Goal: Transaction & Acquisition: Book appointment/travel/reservation

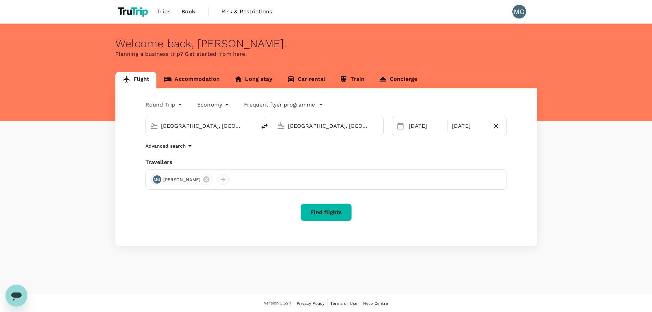
click at [303, 125] on input "[GEOGRAPHIC_DATA], [GEOGRAPHIC_DATA] (any)" at bounding box center [328, 125] width 81 height 11
click at [335, 206] on button "Find flights" at bounding box center [326, 212] width 51 height 18
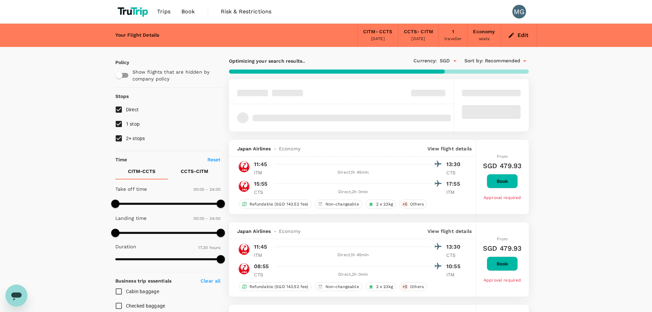
type input "SGD"
type input "1440"
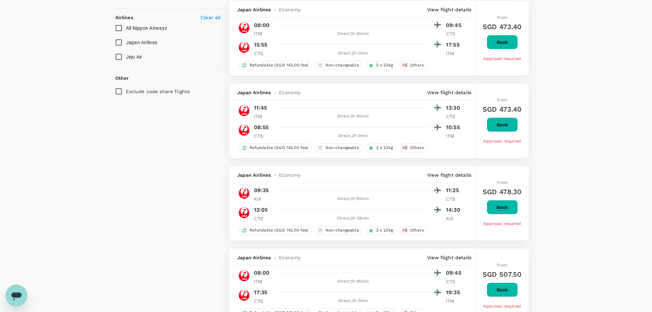
scroll to position [240, 0]
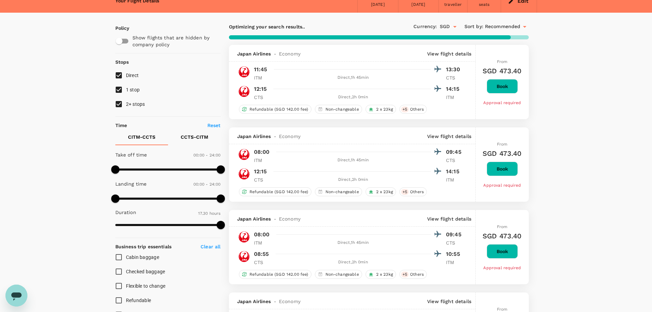
scroll to position [0, 0]
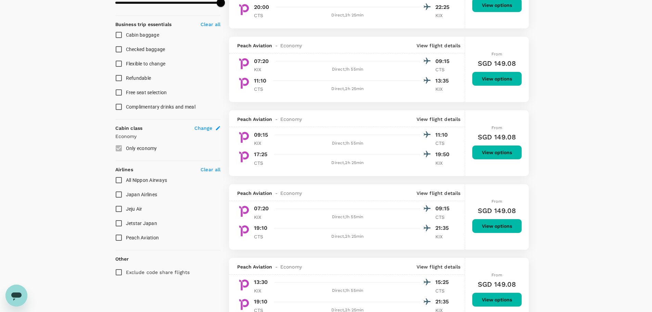
scroll to position [274, 0]
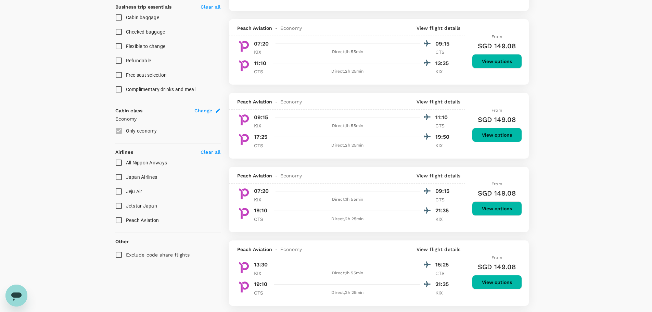
click at [145, 206] on span "Jetstar Japan" at bounding box center [141, 205] width 31 height 5
click at [126, 206] on input "Jetstar Japan" at bounding box center [119, 206] width 14 height 14
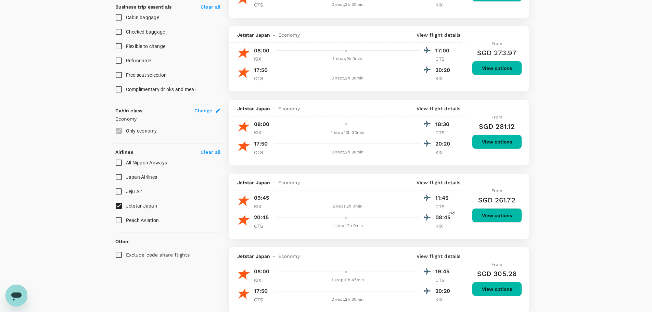
click at [140, 205] on span "Jetstar Japan" at bounding box center [141, 205] width 31 height 5
click at [126, 205] on input "Jetstar Japan" at bounding box center [119, 206] width 14 height 14
checkbox input "false"
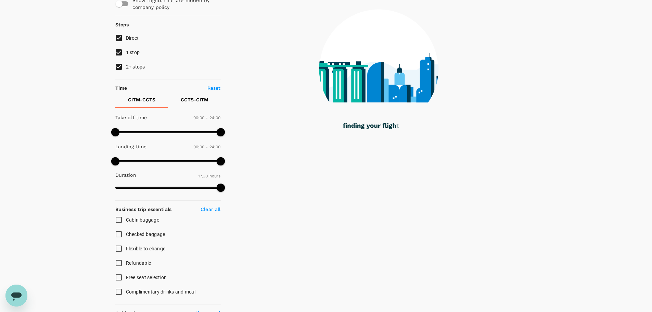
scroll to position [0, 0]
